Goal: Check status: Check status

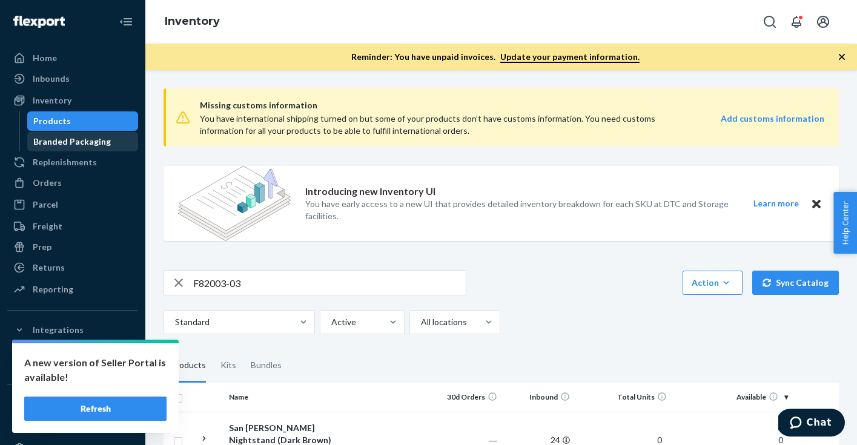
scroll to position [88, 0]
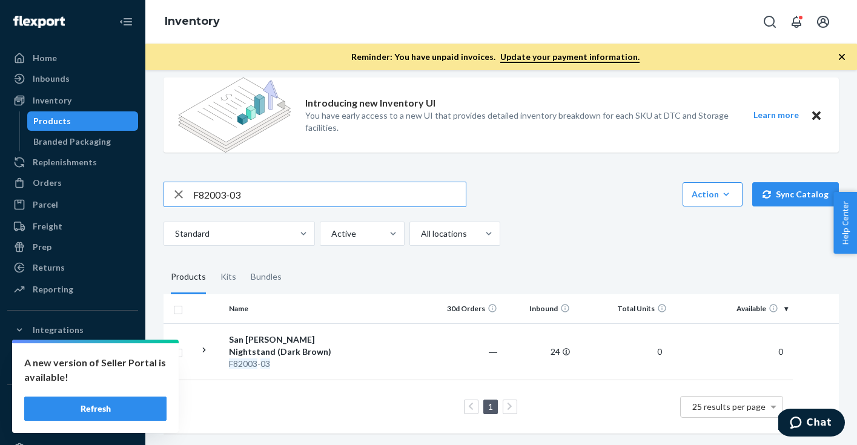
click at [246, 195] on input "F82003-03" at bounding box center [329, 194] width 272 height 24
paste input "B86008-30"
type input "B86008-30"
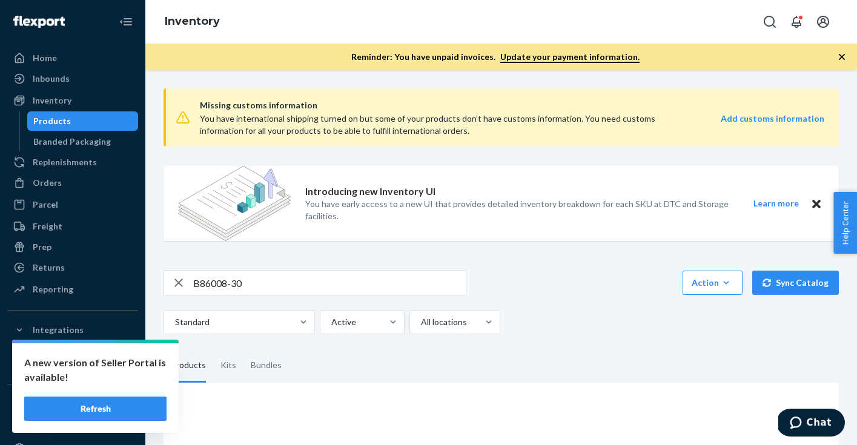
scroll to position [96, 0]
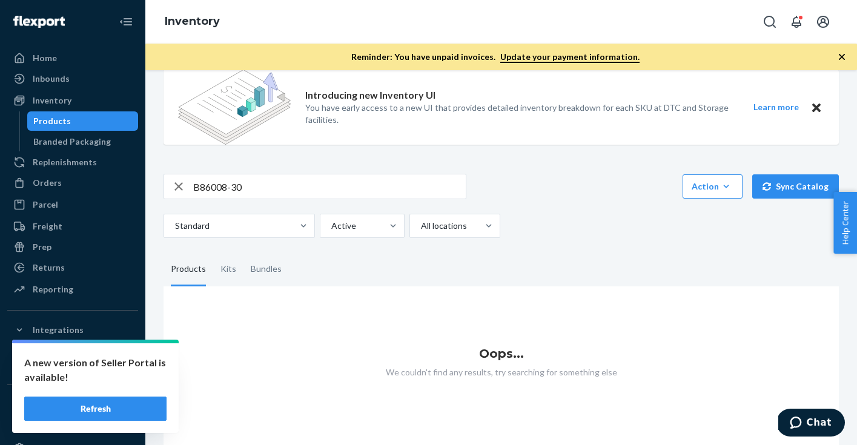
click at [89, 411] on button "Refresh" at bounding box center [95, 409] width 142 height 24
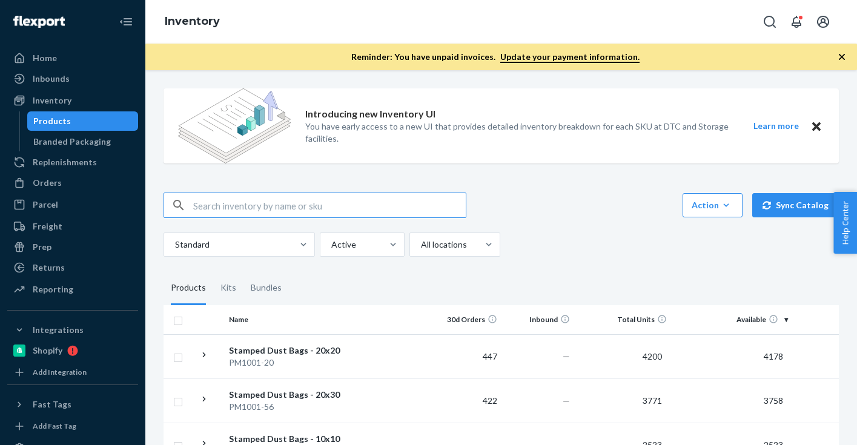
click at [229, 204] on input "text" at bounding box center [329, 205] width 272 height 24
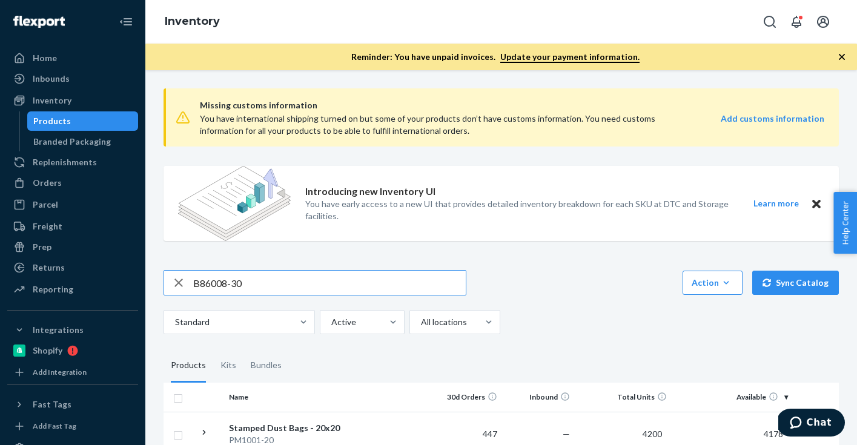
type input "B86008-30"
